Goal: Find specific page/section: Find specific page/section

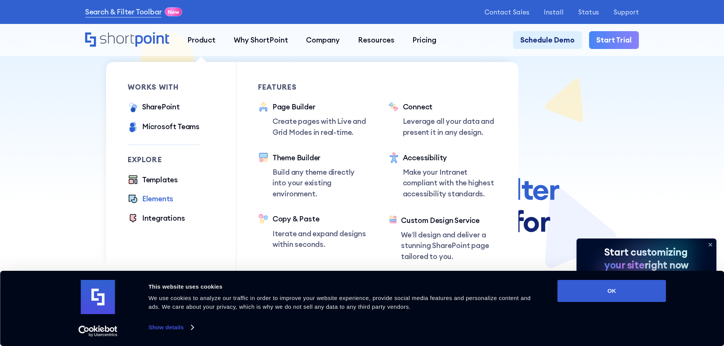
click at [165, 200] on div "Elements" at bounding box center [157, 198] width 31 height 11
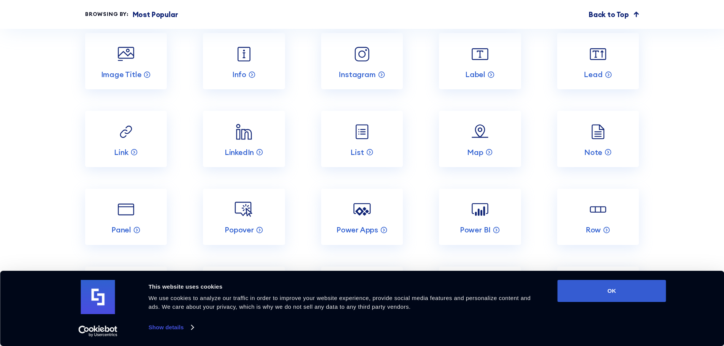
scroll to position [1444, 0]
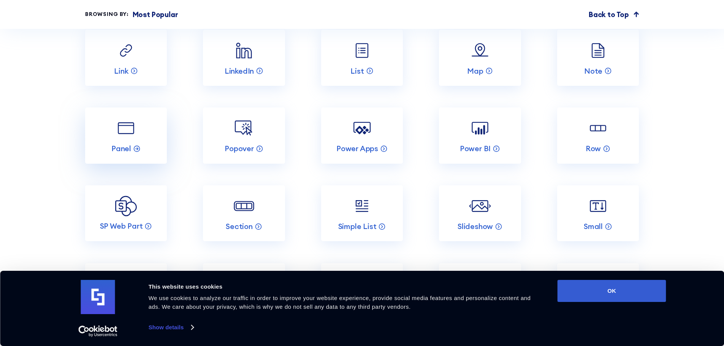
click at [137, 147] on link "Panel" at bounding box center [126, 136] width 82 height 56
